Goal: Find specific page/section: Find specific page/section

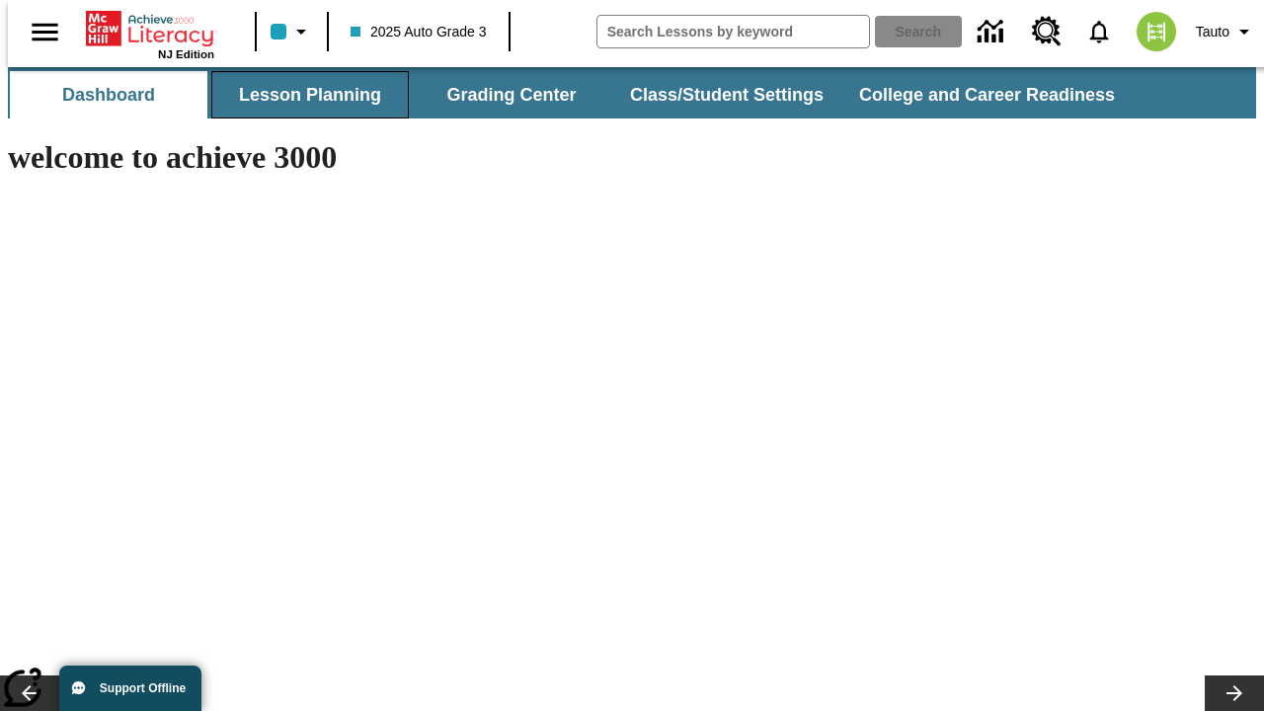
click at [302, 95] on button "Lesson Planning" at bounding box center [309, 94] width 197 height 47
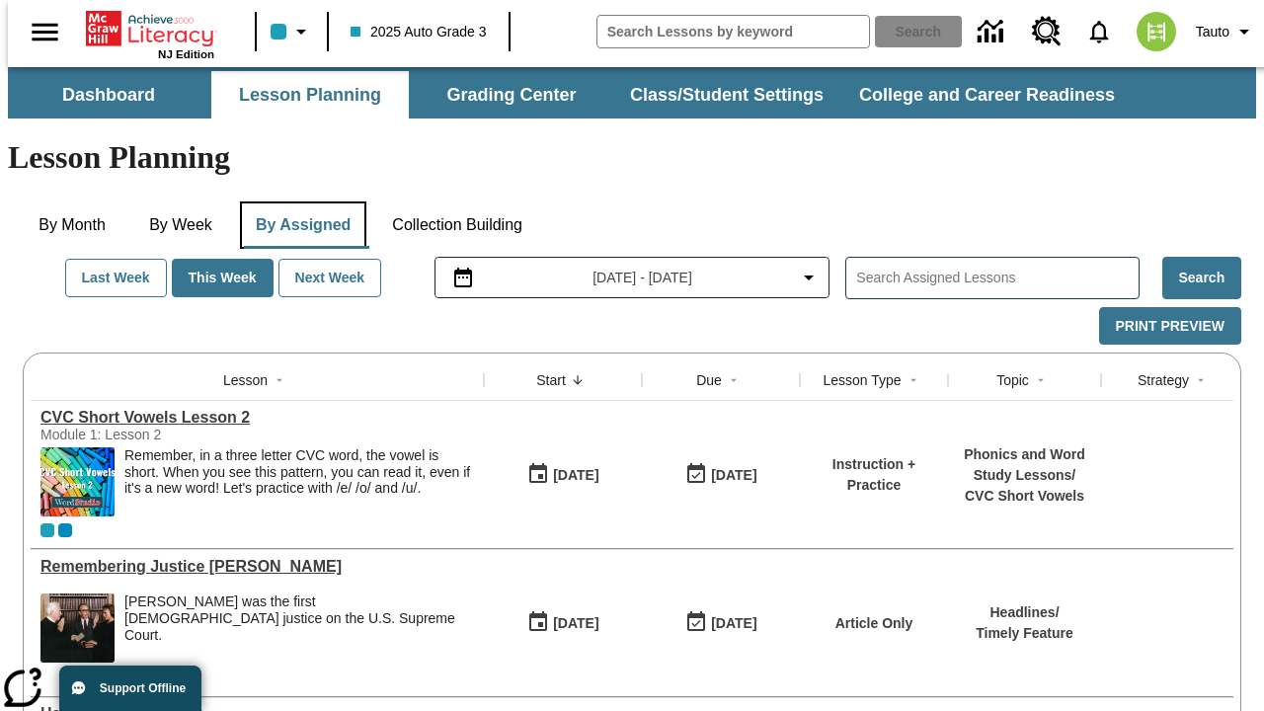
click at [298, 201] on button "By Assigned" at bounding box center [303, 224] width 126 height 47
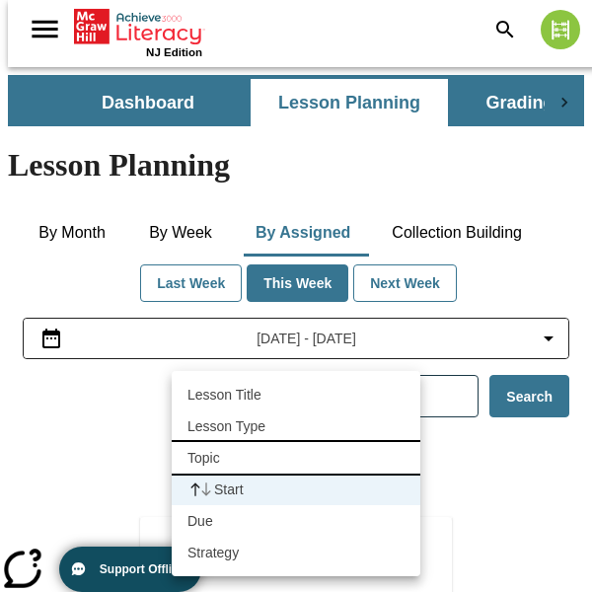
click at [296, 458] on li "Topic" at bounding box center [296, 458] width 249 height 32
